Goal: Task Accomplishment & Management: Manage account settings

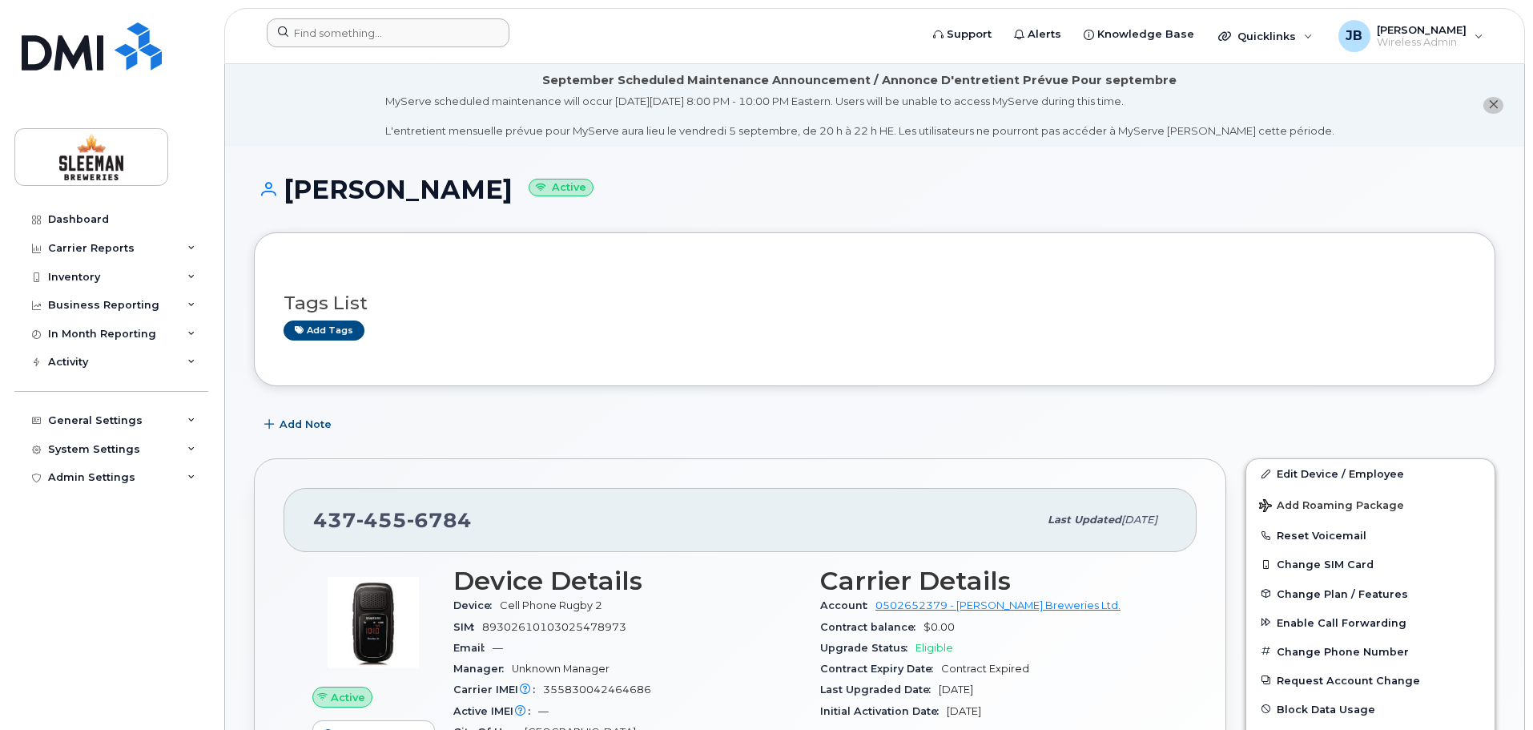
scroll to position [230, 0]
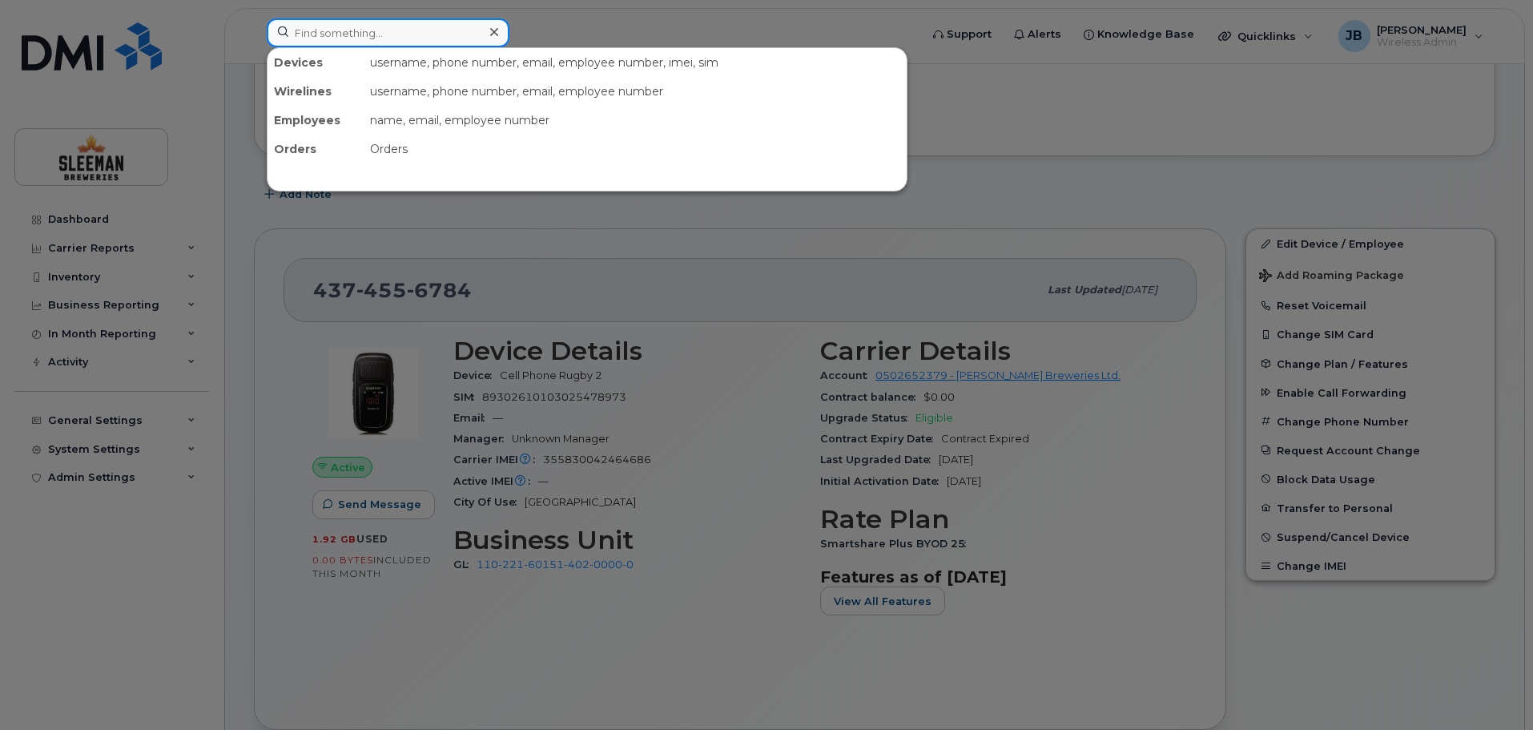
click at [334, 32] on input at bounding box center [388, 32] width 243 height 29
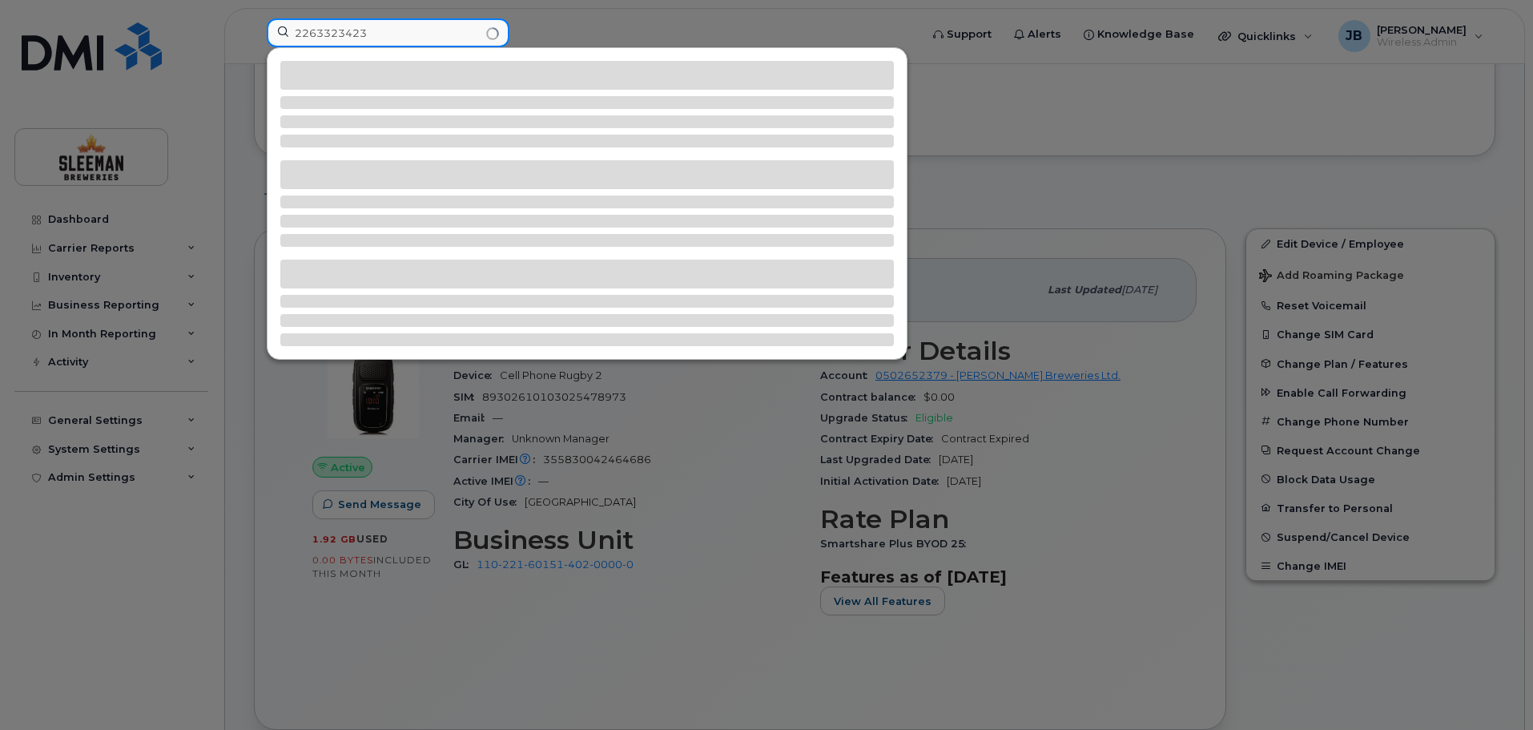
drag, startPoint x: 396, startPoint y: 34, endPoint x: 208, endPoint y: 41, distance: 187.6
click at [254, 41] on div "2263323423" at bounding box center [588, 35] width 668 height 35
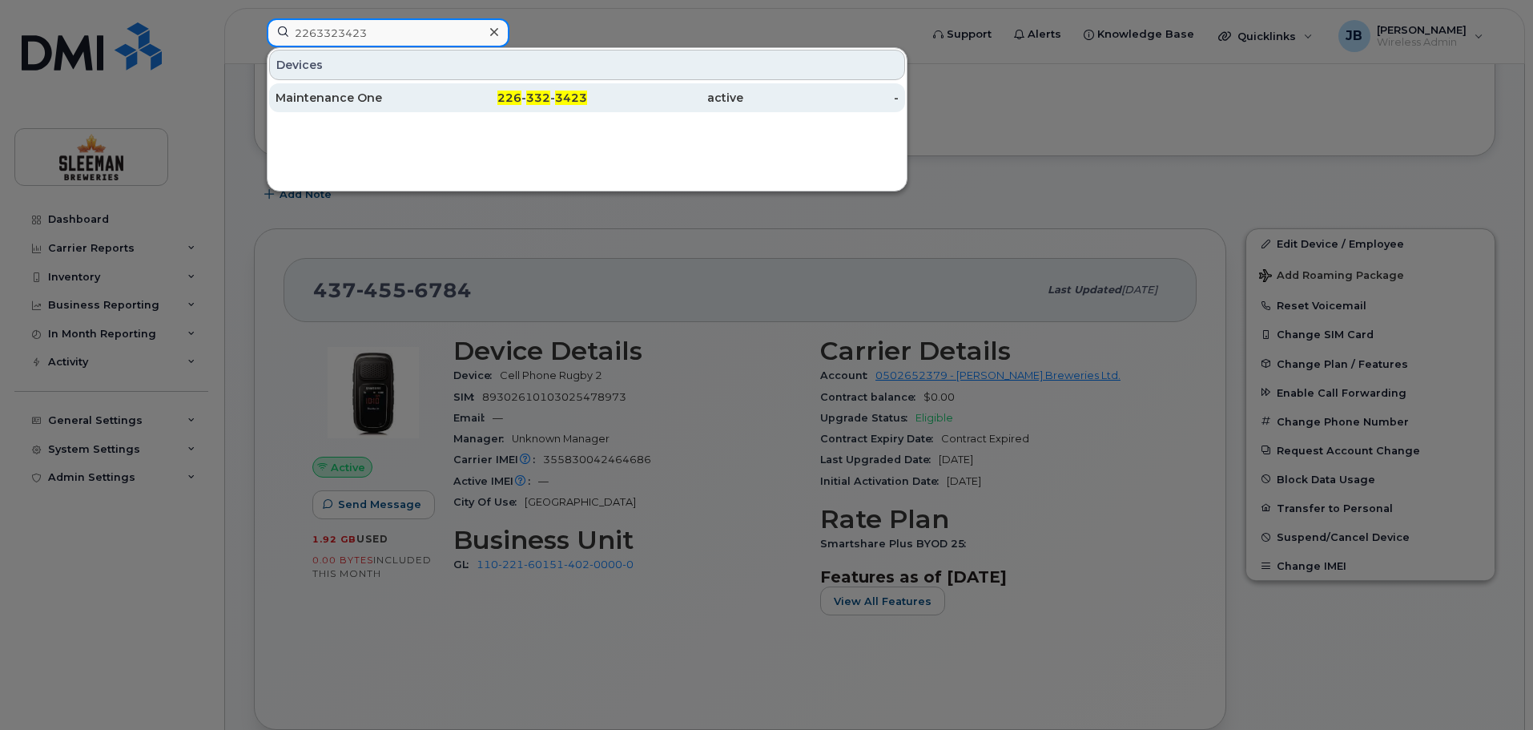
type input "2263323423"
click at [324, 99] on div "Maintenance One" at bounding box center [354, 98] width 156 height 16
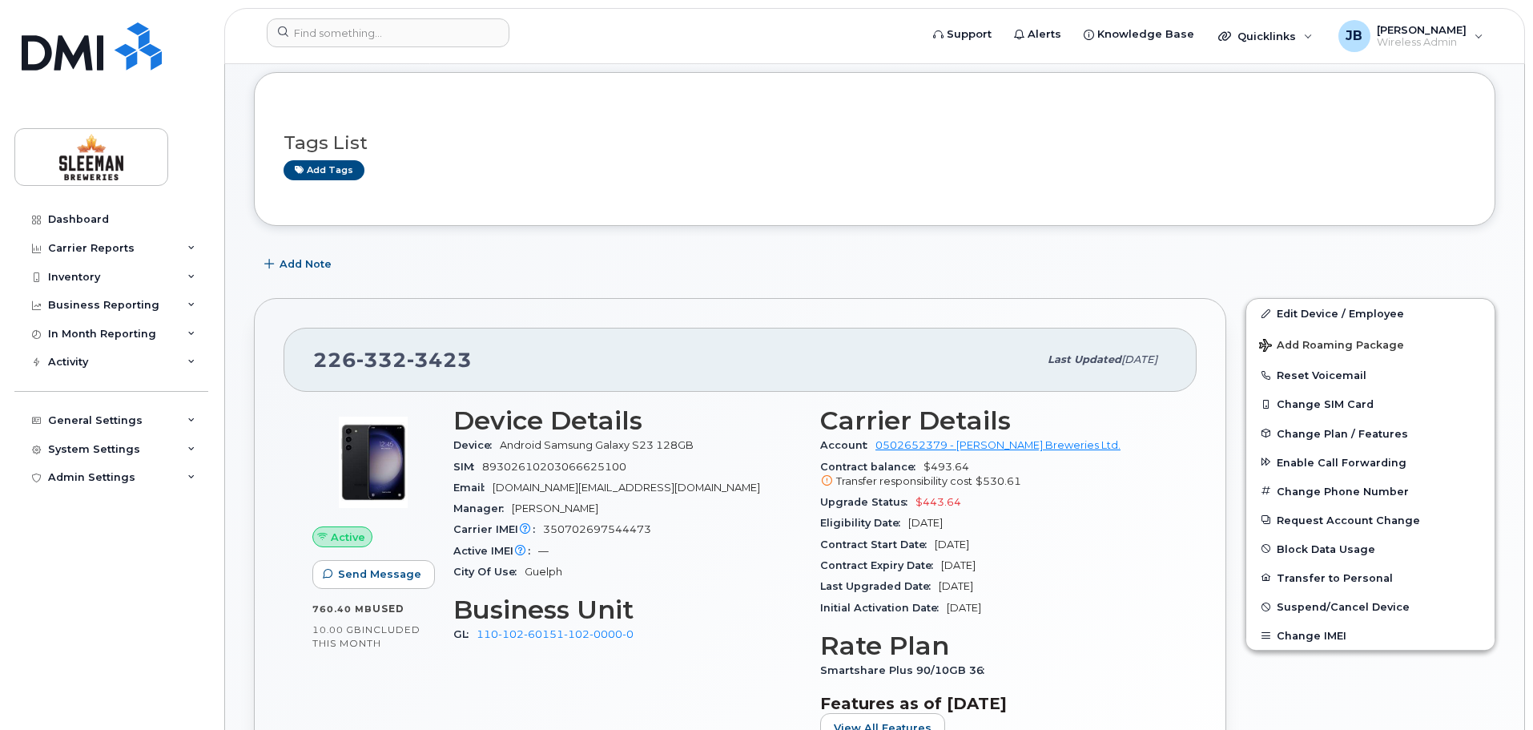
scroll to position [240, 0]
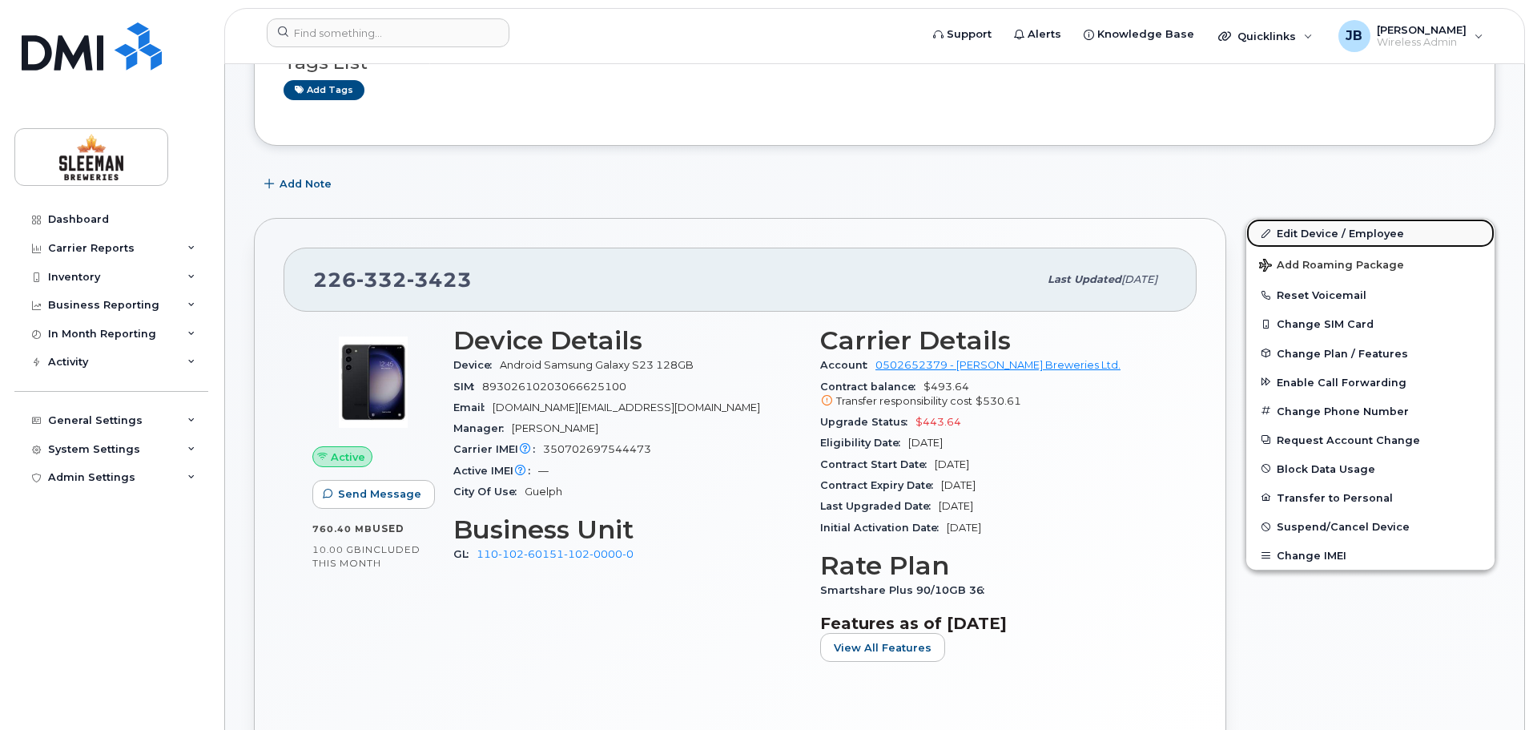
click at [1314, 229] on link "Edit Device / Employee" at bounding box center [1370, 233] width 248 height 29
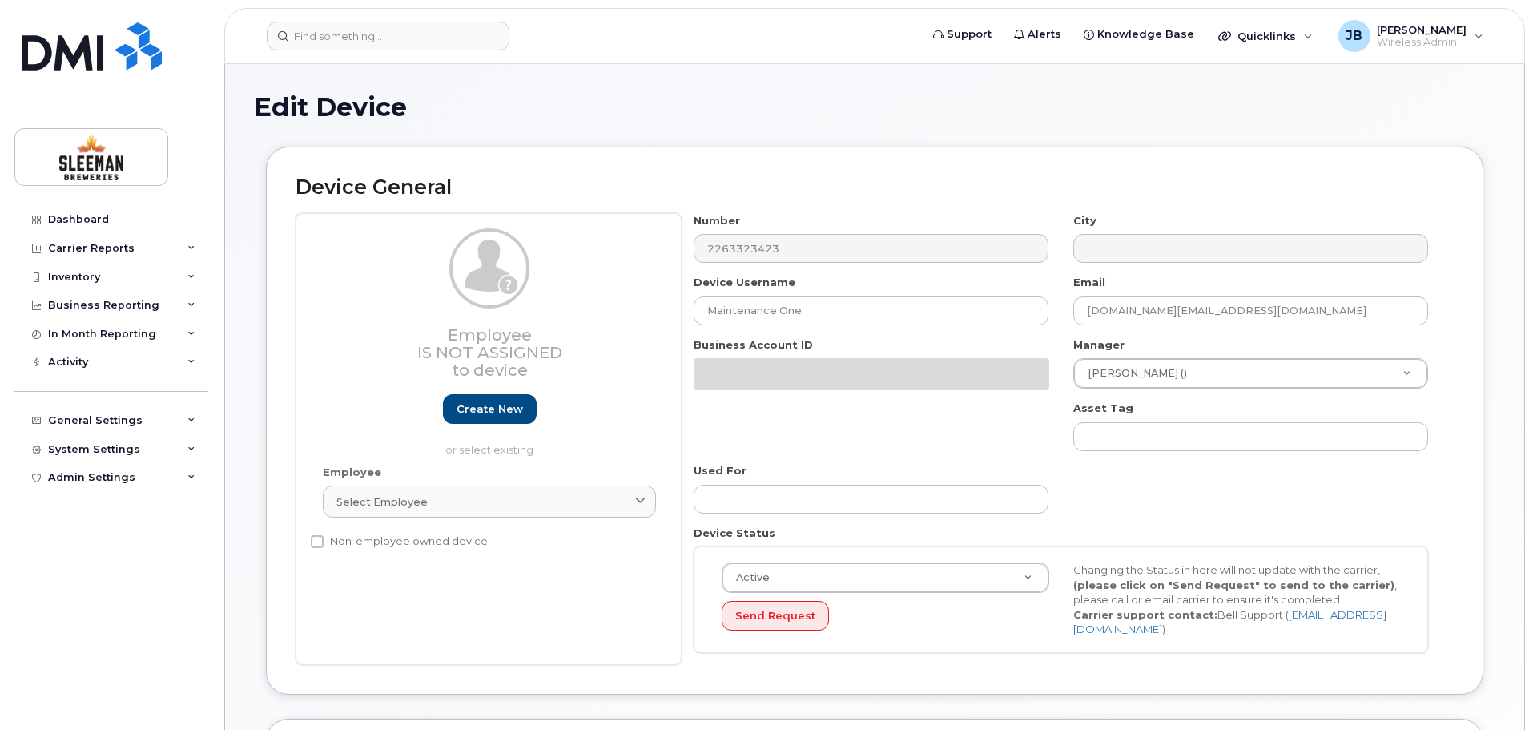
select select "9063172"
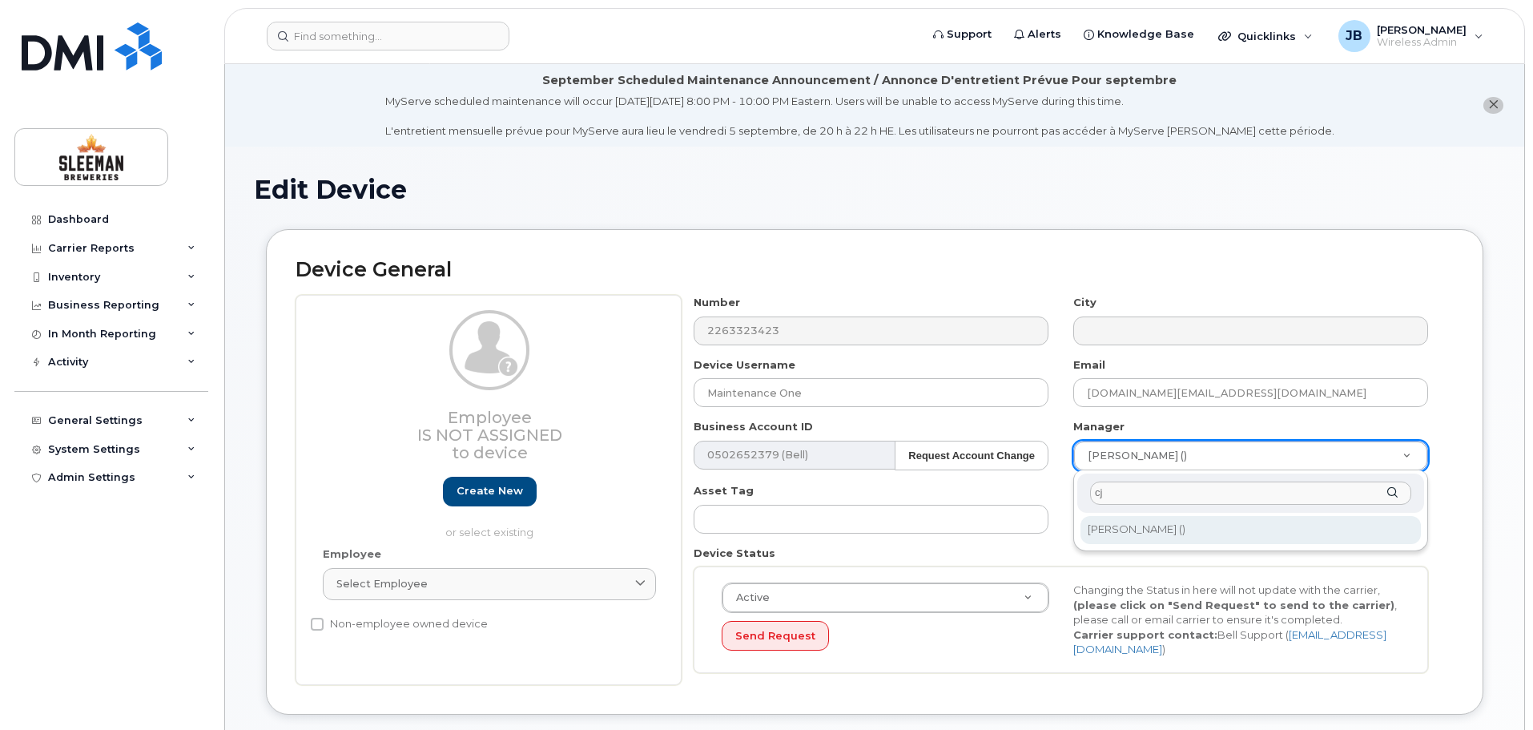
type input "cj"
type input "2967923"
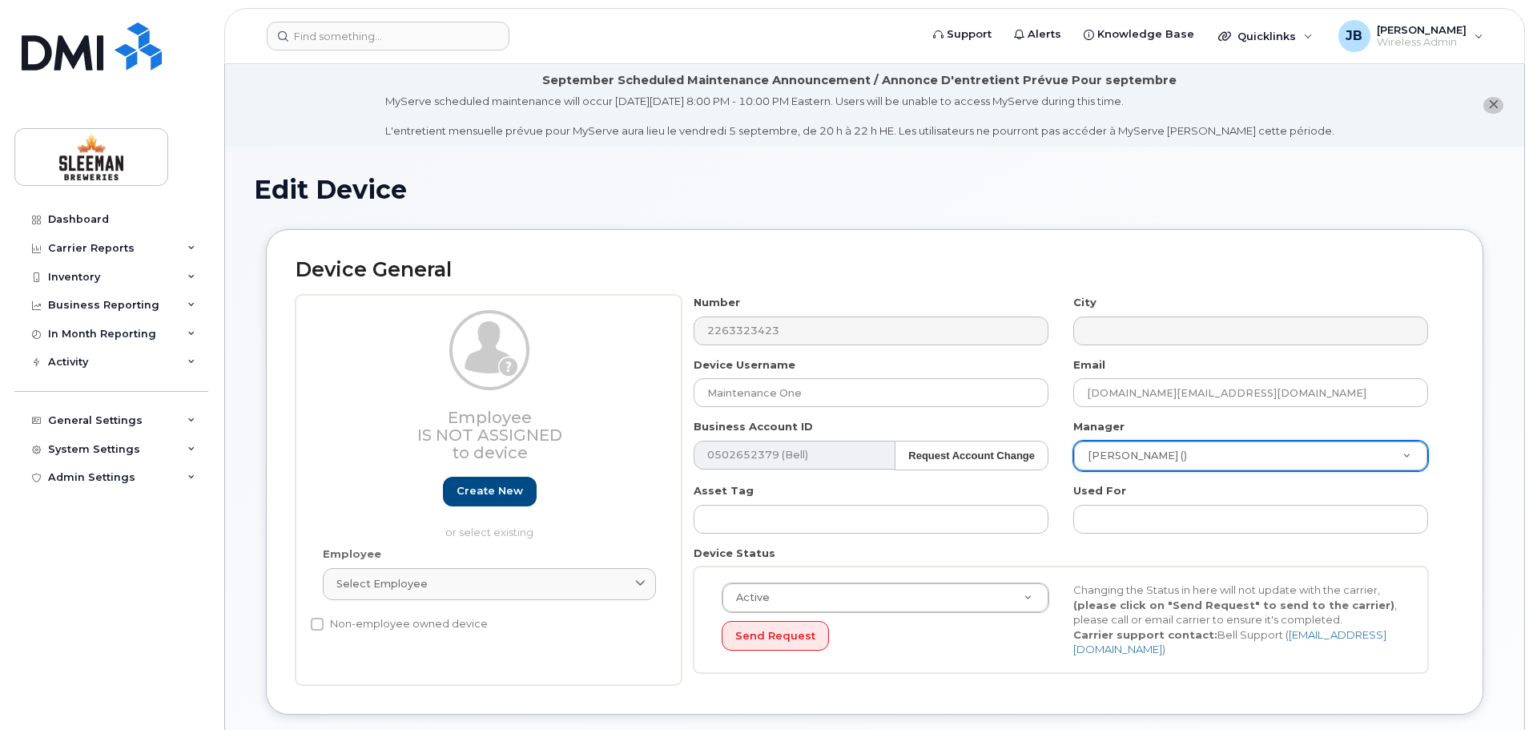
click at [988, 259] on h2 "Device General" at bounding box center [875, 270] width 1158 height 22
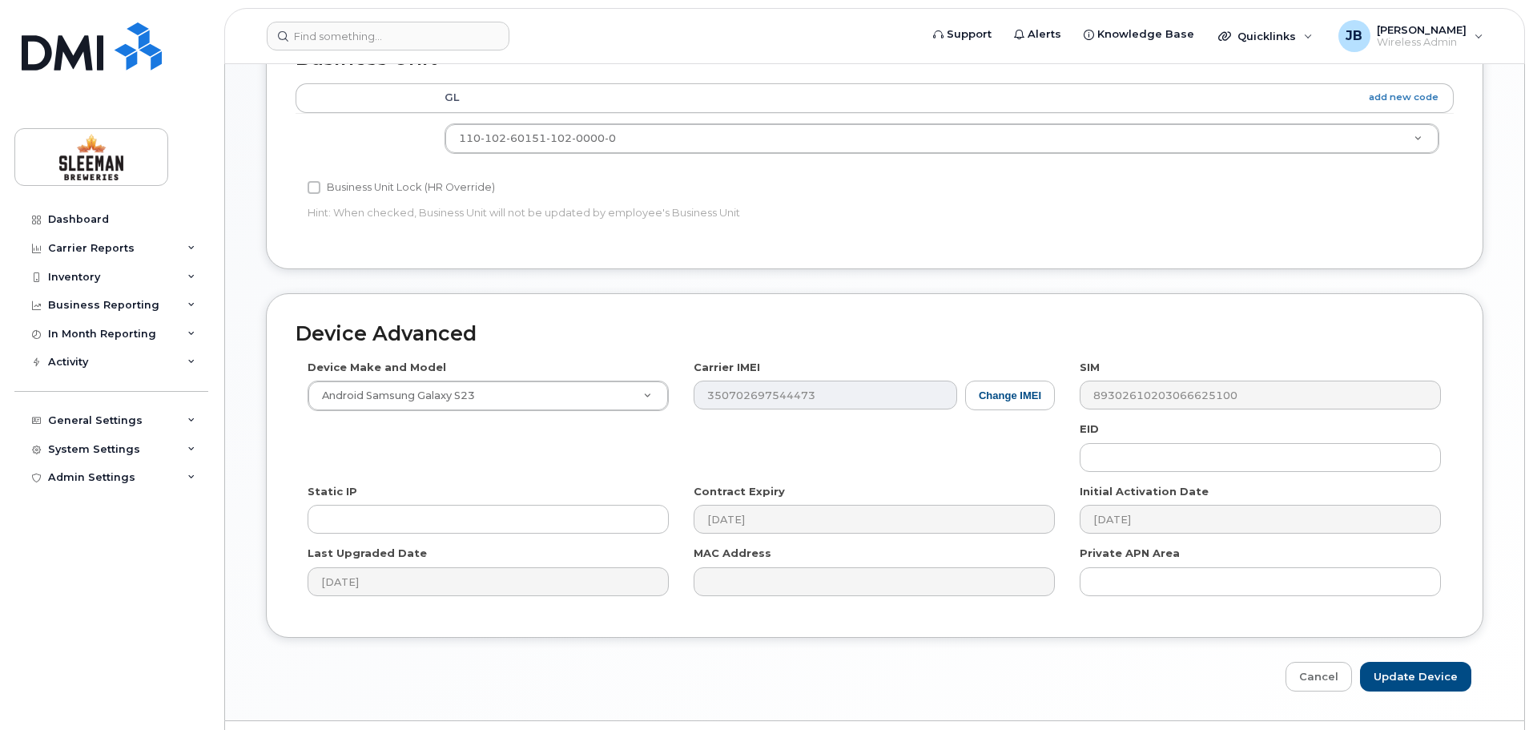
scroll to position [756, 0]
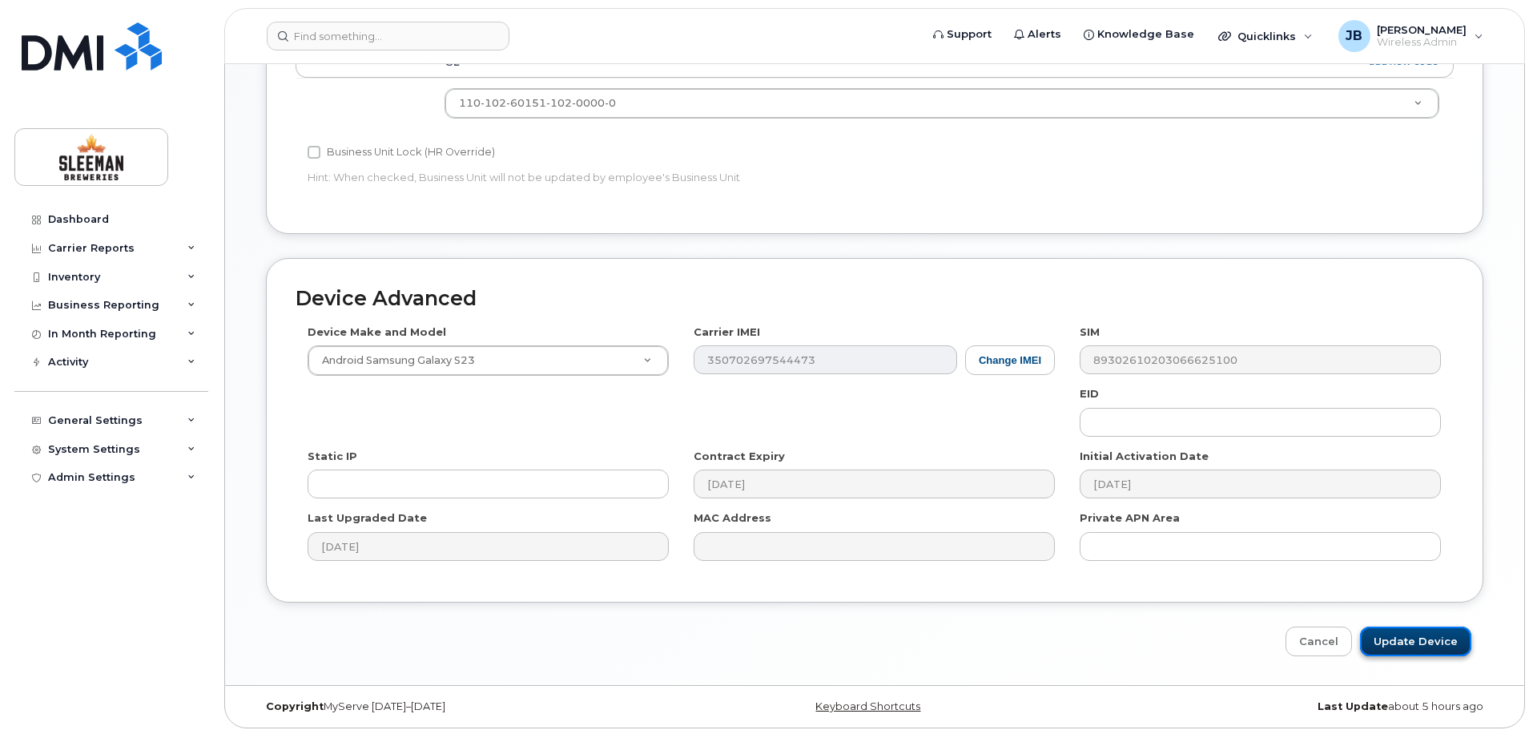
click at [1421, 638] on input "Update Device" at bounding box center [1415, 641] width 111 height 30
type input "Saving..."
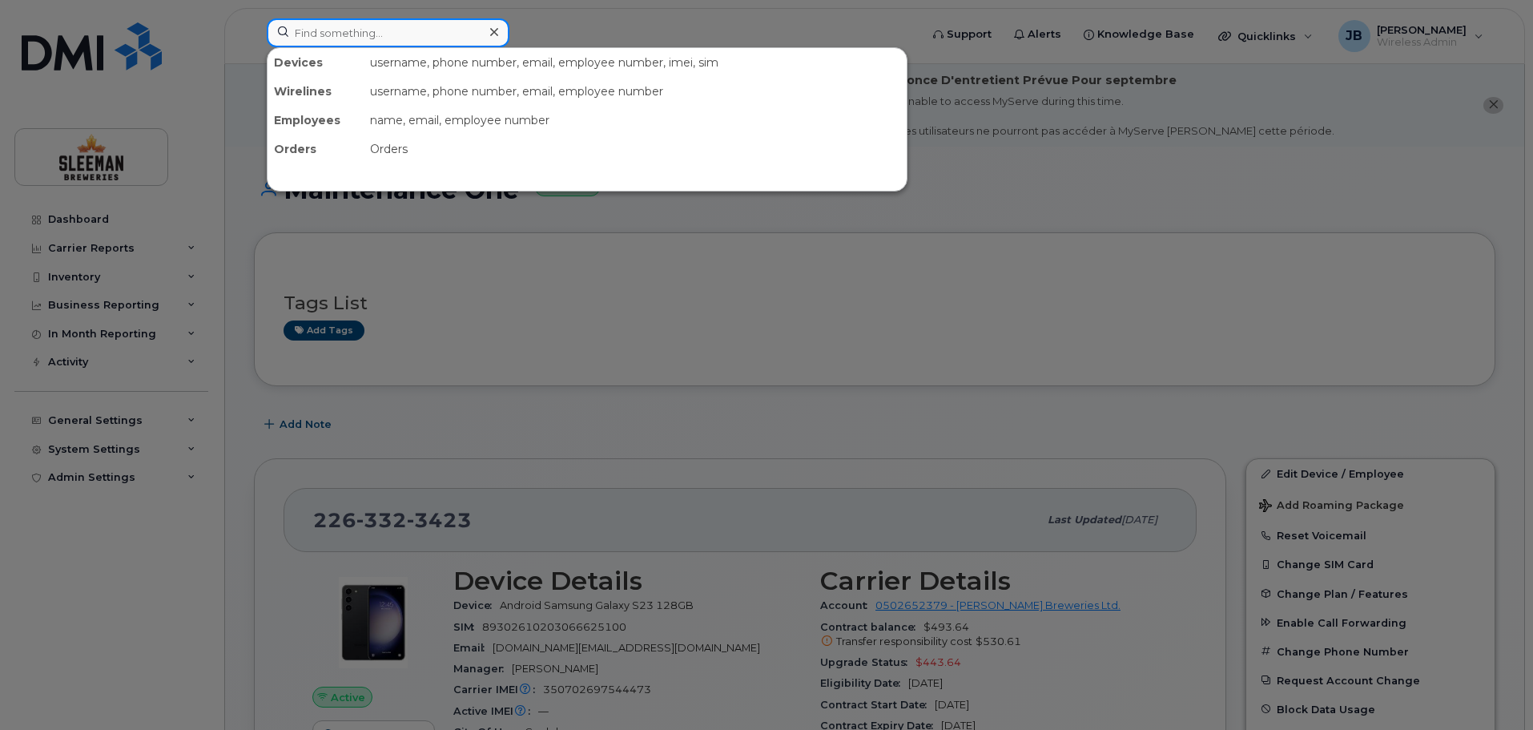
click at [365, 41] on input at bounding box center [388, 32] width 243 height 29
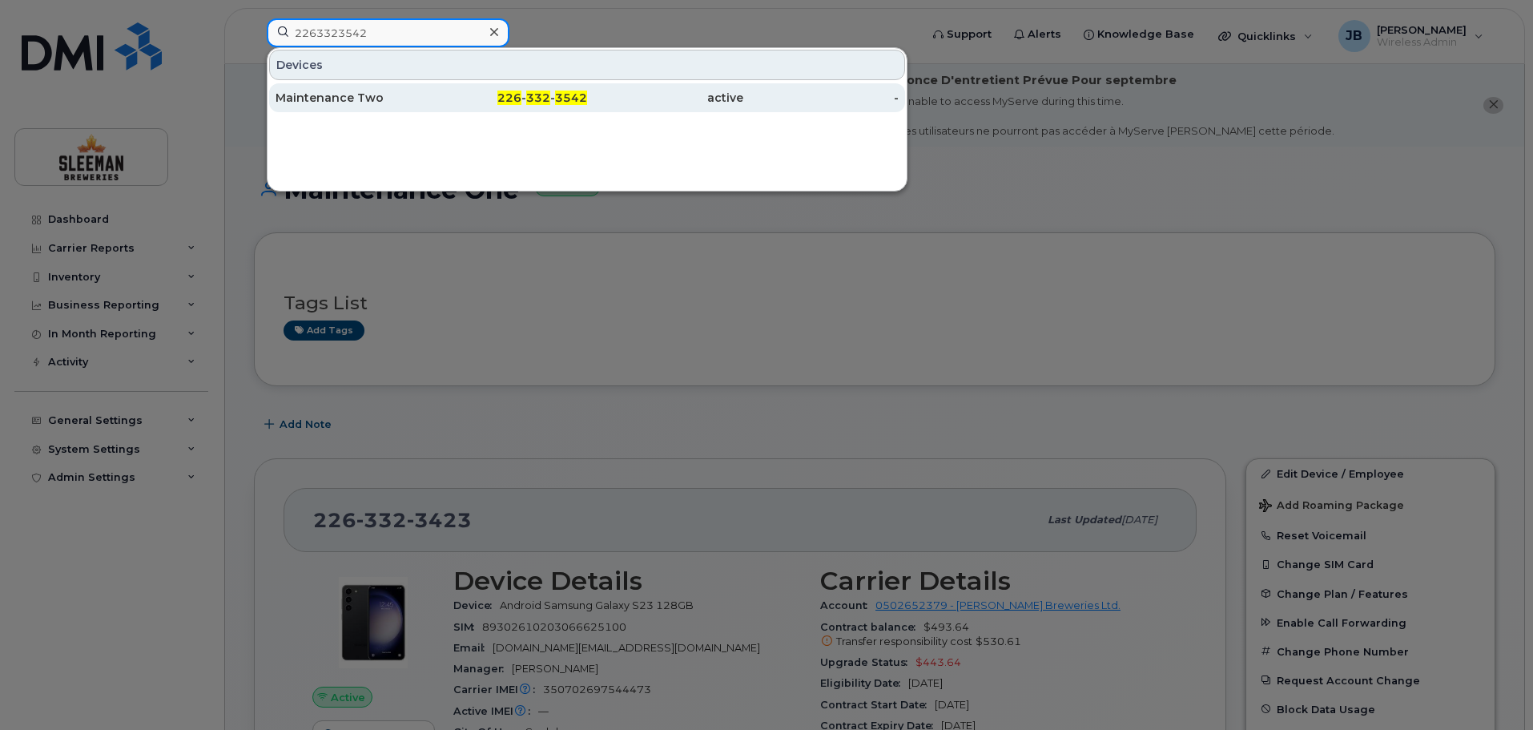
type input "2263323542"
click at [354, 95] on div "Maintenance Two" at bounding box center [354, 98] width 156 height 16
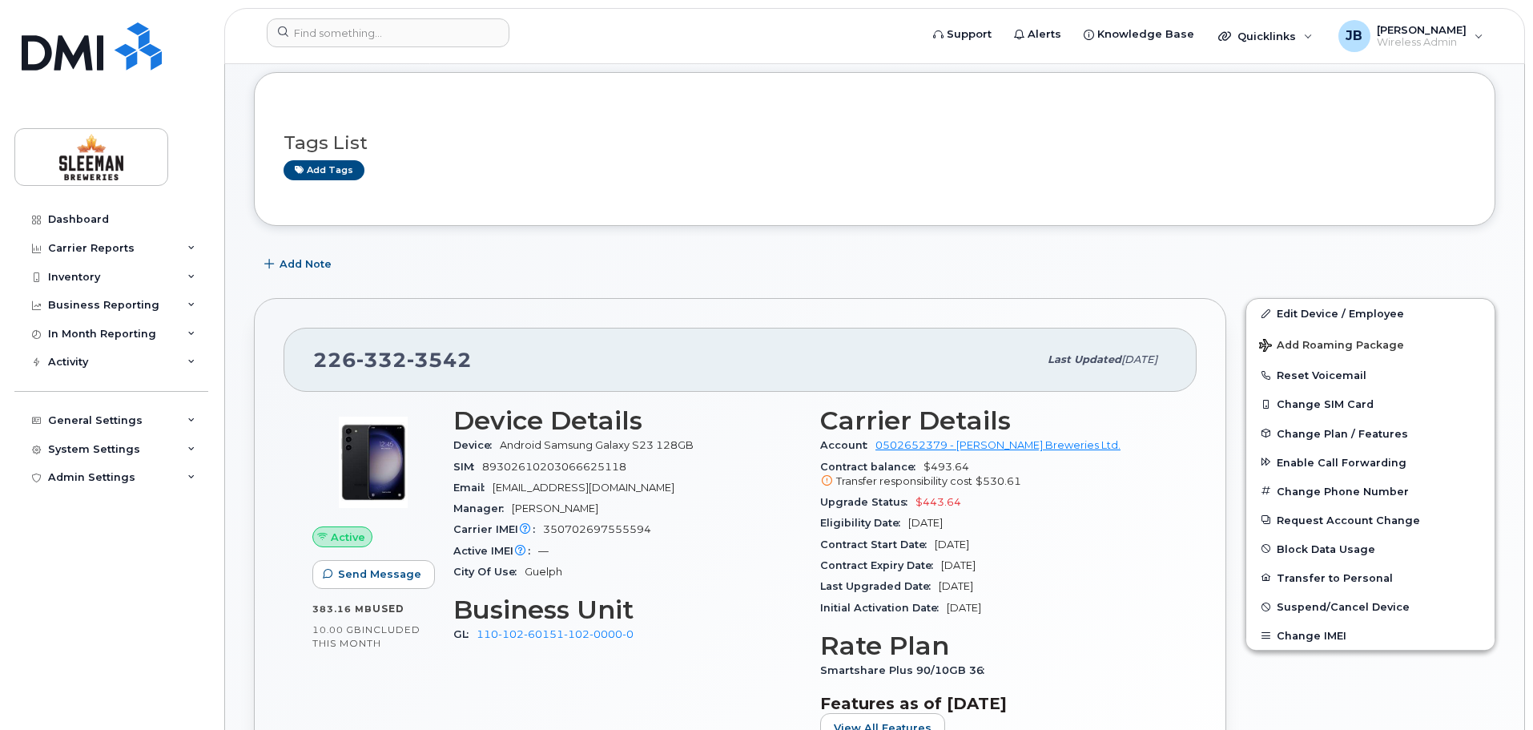
scroll to position [240, 0]
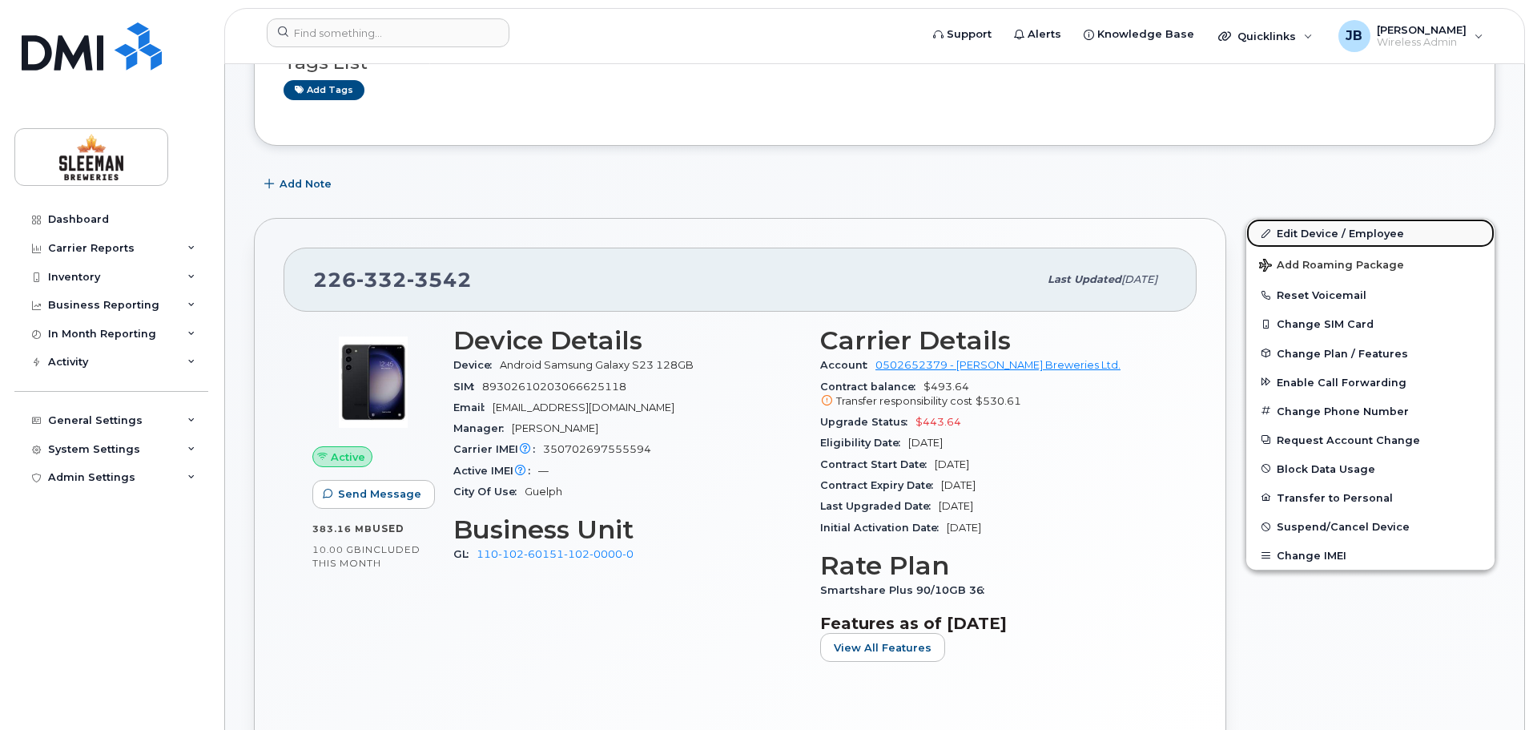
click at [1320, 231] on link "Edit Device / Employee" at bounding box center [1370, 233] width 248 height 29
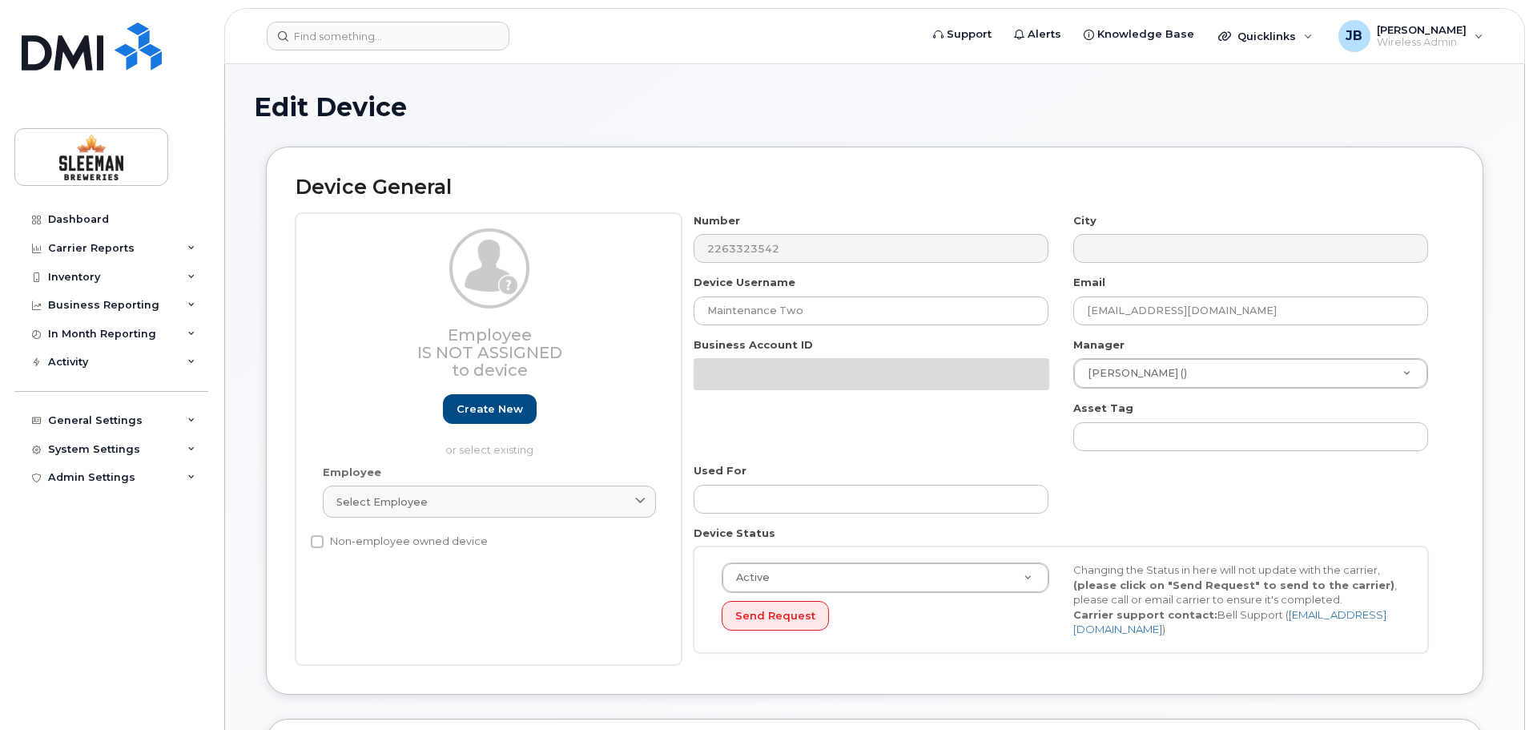
select select "9063172"
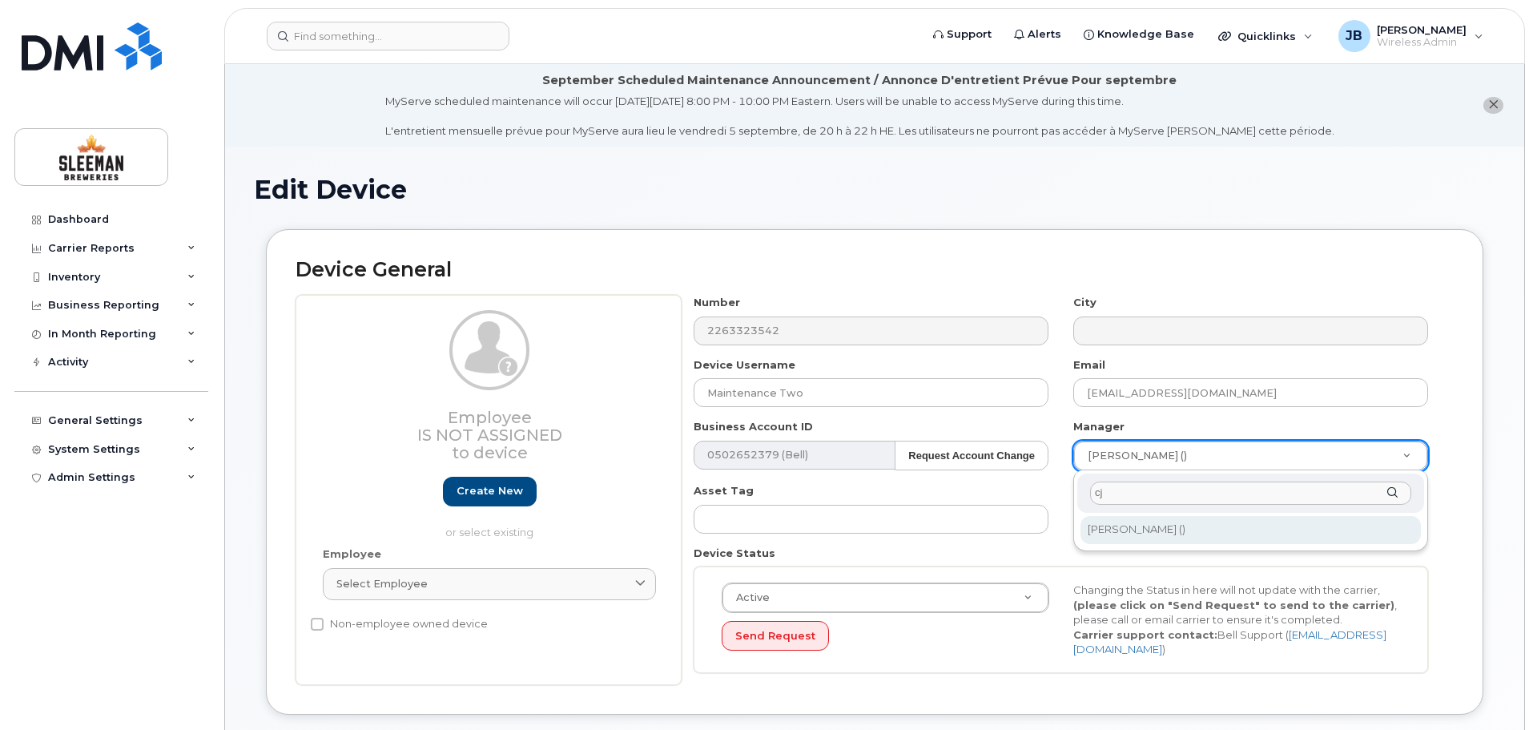
type input "cj"
type input "2967923"
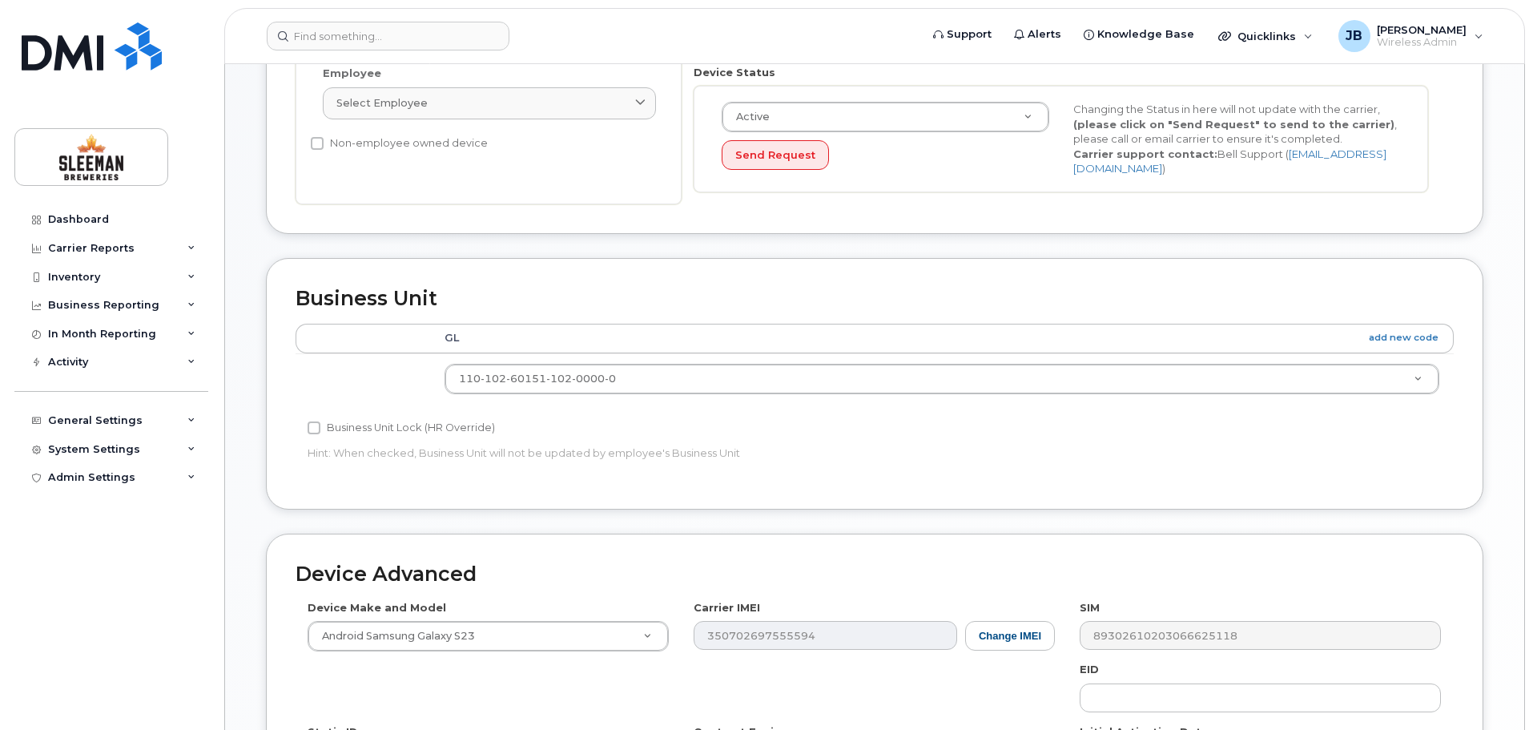
scroll to position [756, 0]
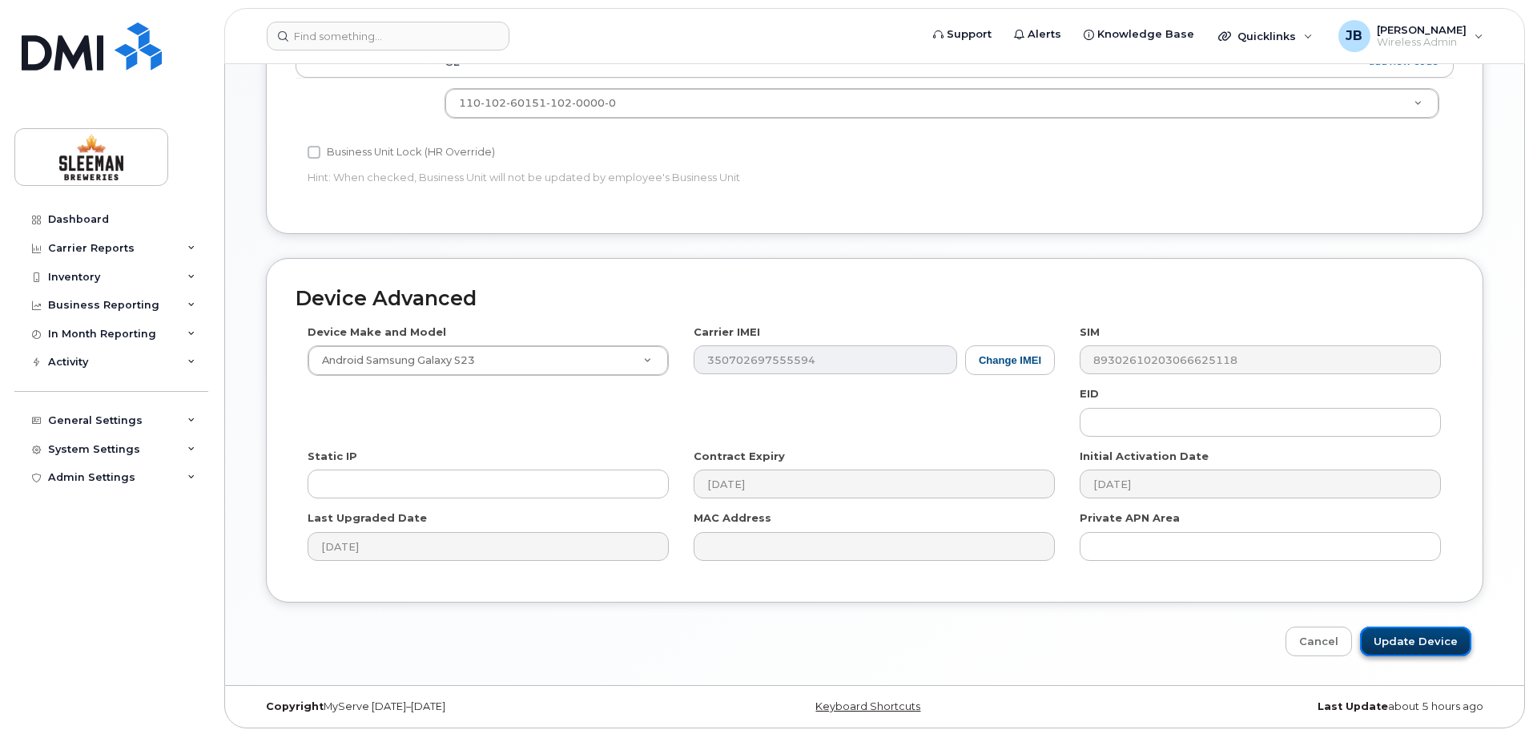
click at [1421, 635] on input "Update Device" at bounding box center [1415, 641] width 111 height 30
type input "Saving..."
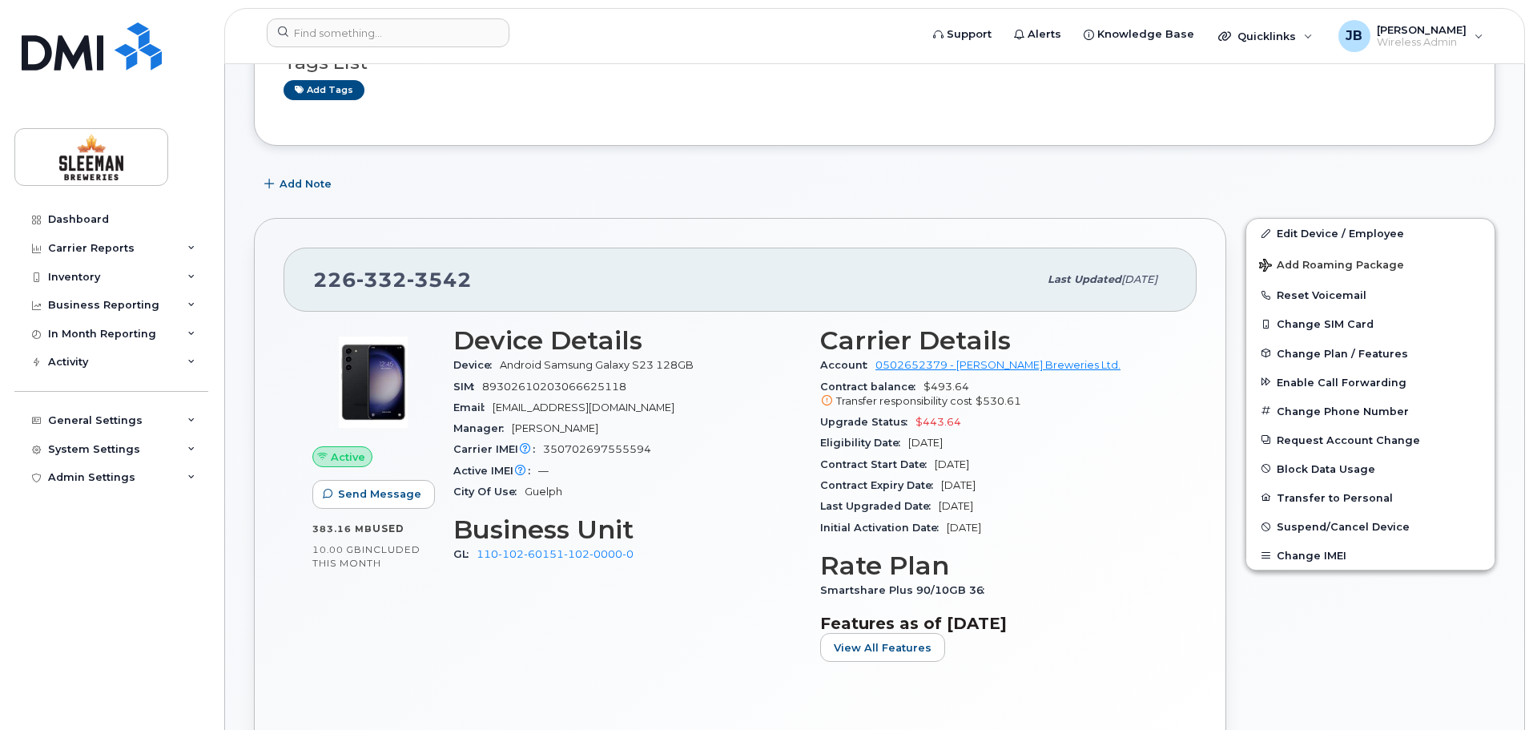
scroll to position [320, 0]
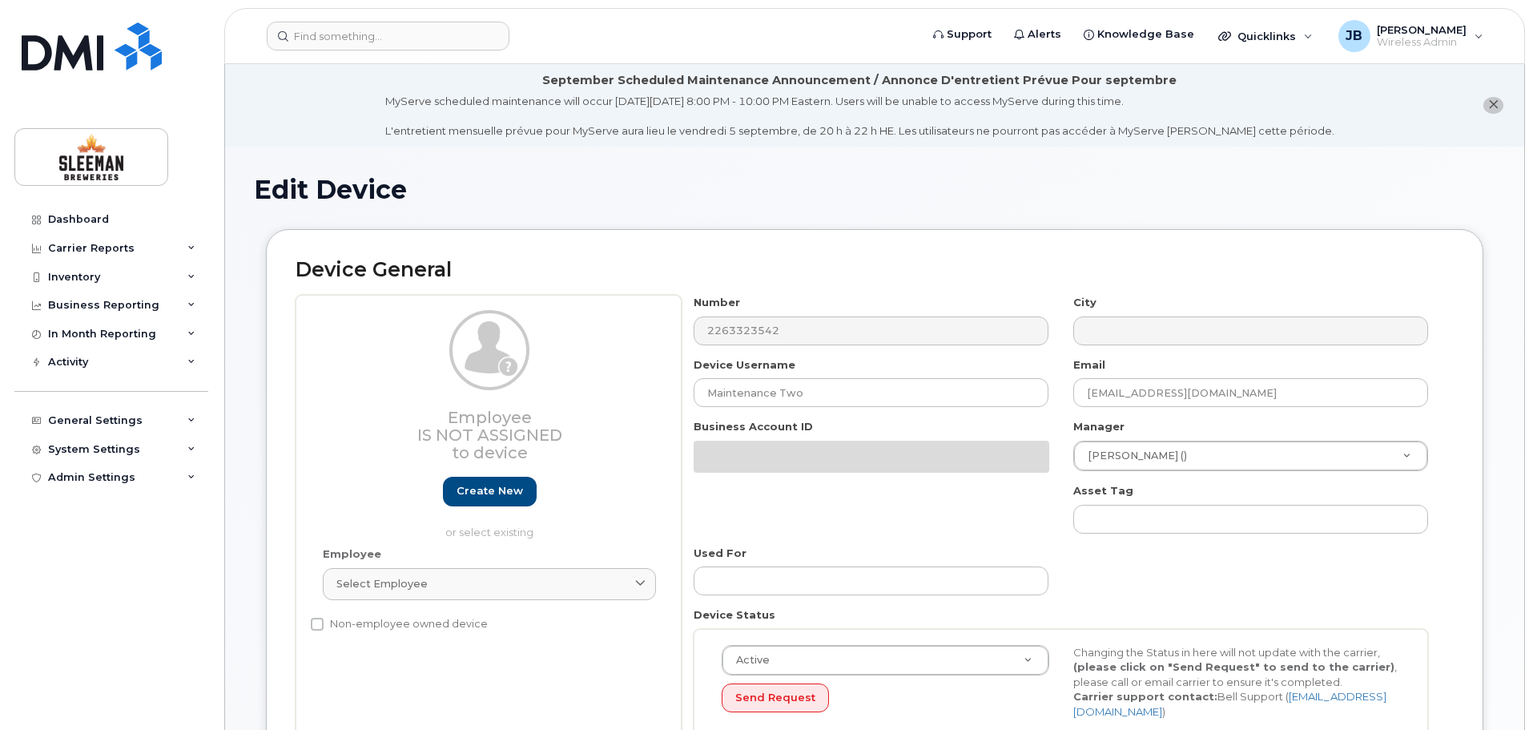
select select "9063172"
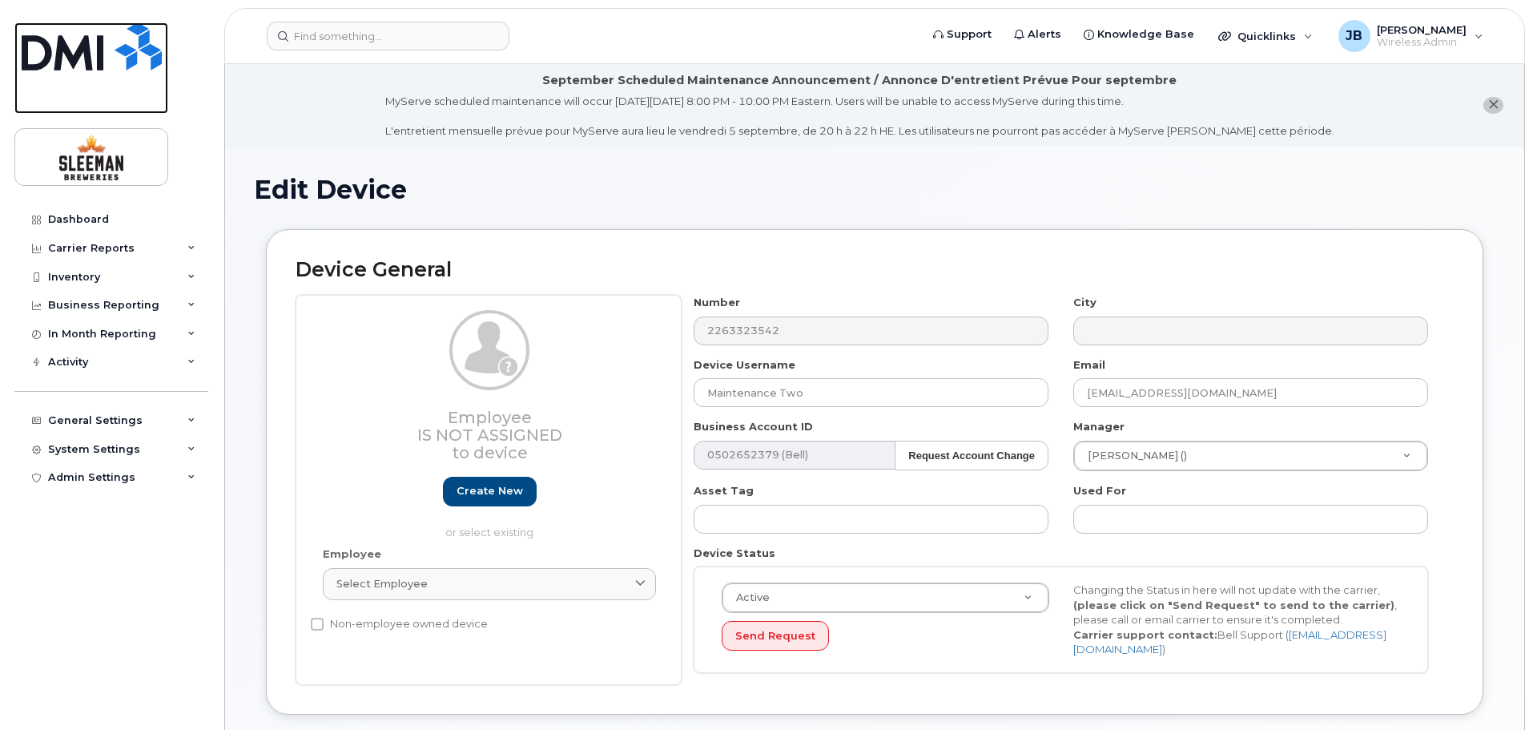
click at [81, 47] on img at bounding box center [92, 46] width 140 height 48
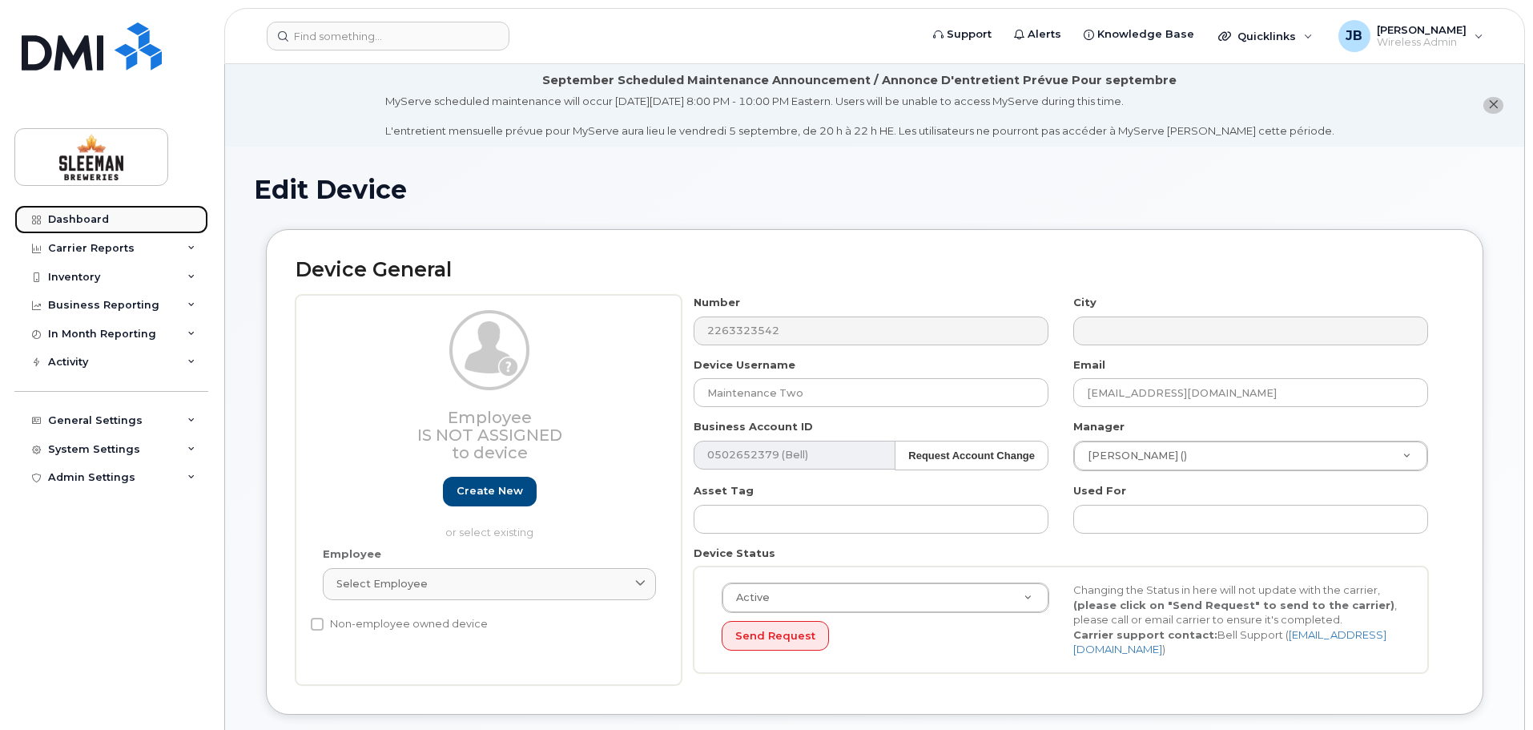
click at [68, 216] on div "Dashboard" at bounding box center [78, 219] width 61 height 13
